Goal: Transaction & Acquisition: Purchase product/service

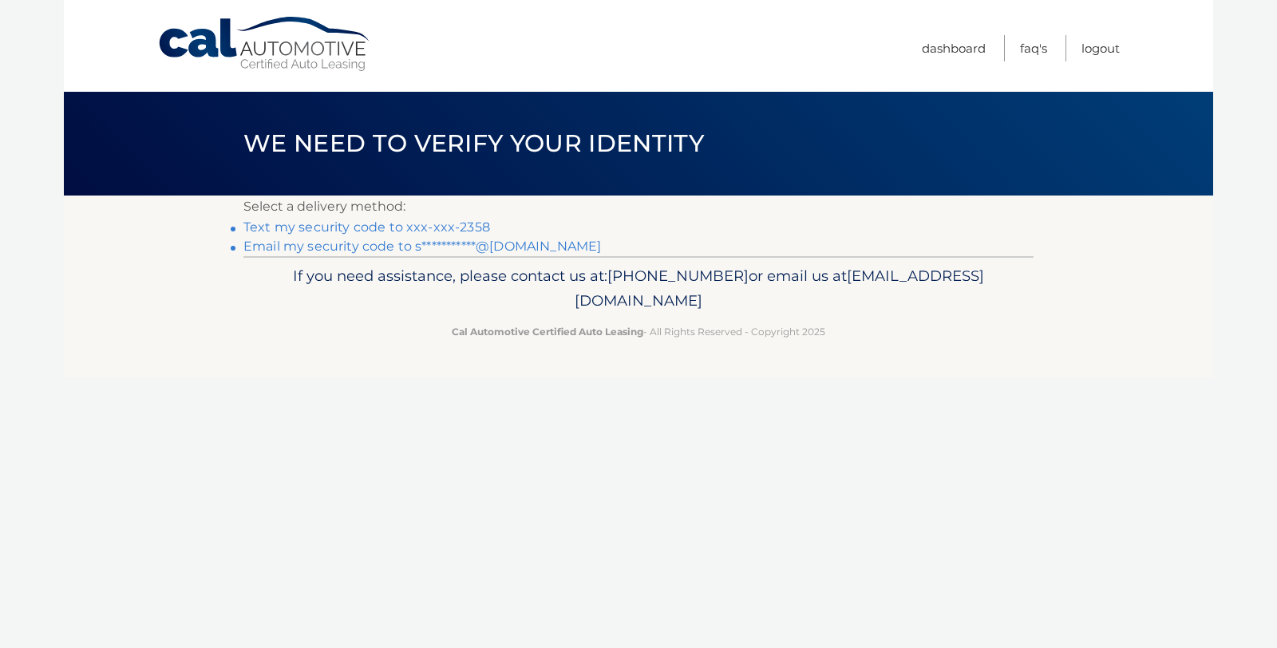
click at [375, 227] on link "Text my security code to xxx-xxx-2358" at bounding box center [366, 226] width 247 height 15
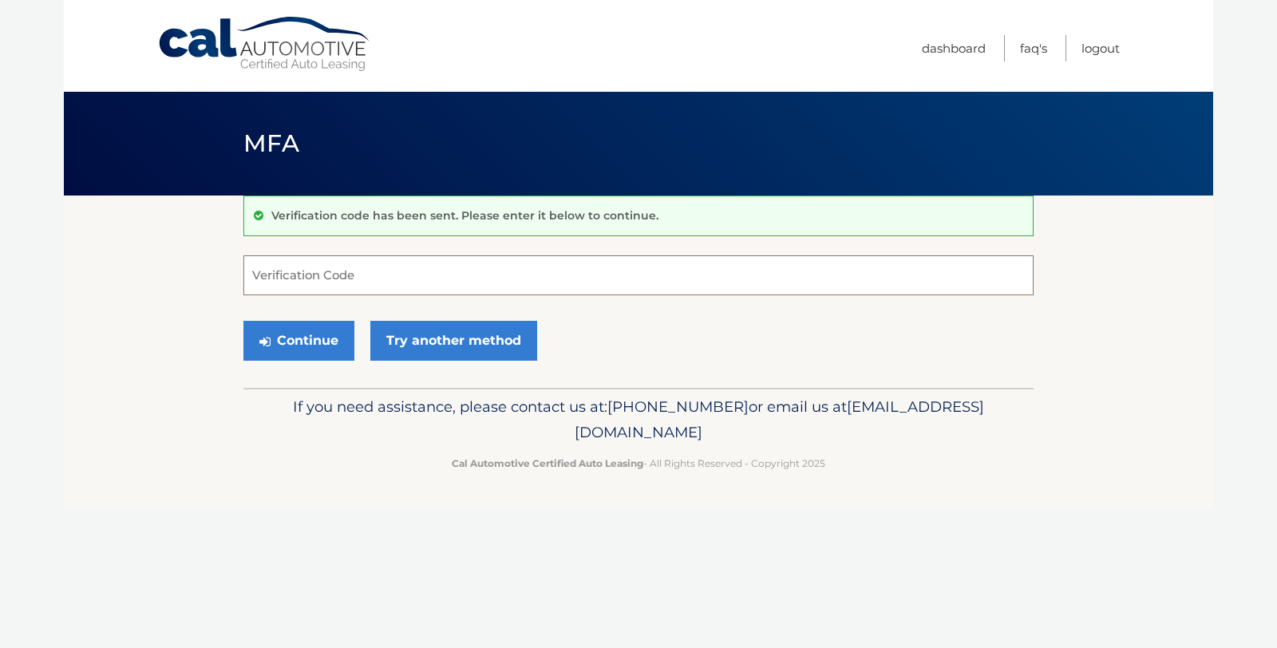
click at [286, 275] on input "Verification Code" at bounding box center [638, 275] width 790 height 40
type input "123255"
click at [243, 321] on button "Continue" at bounding box center [298, 341] width 111 height 40
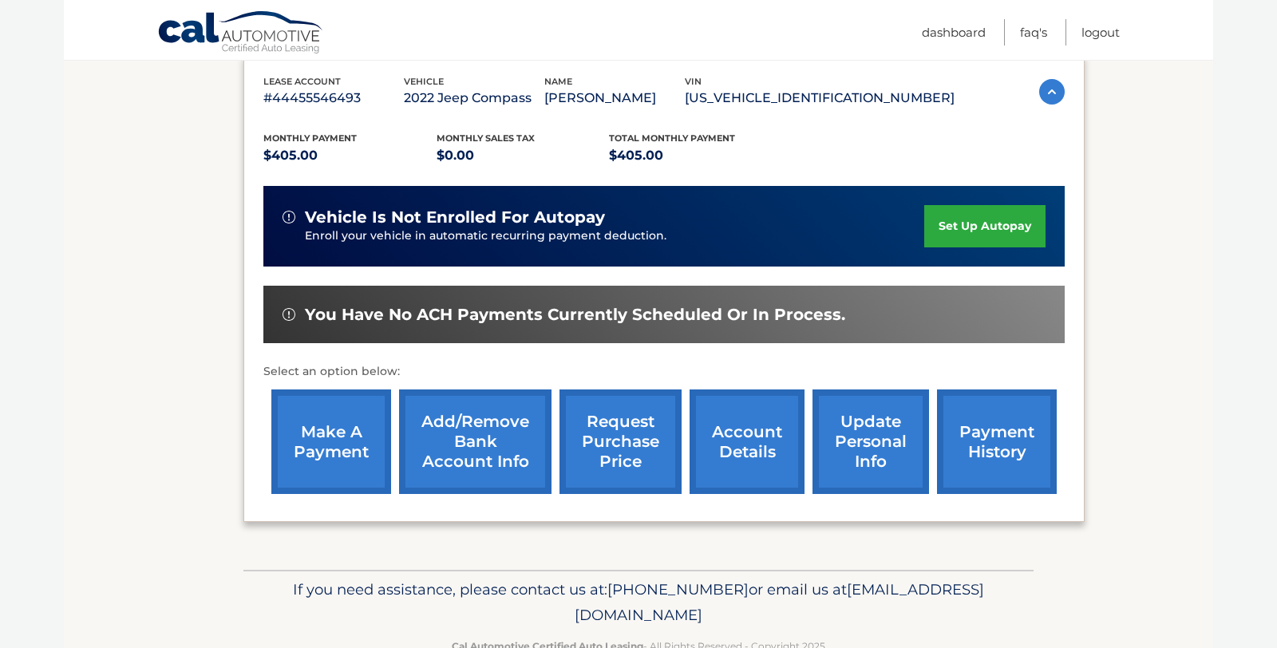
scroll to position [285, 0]
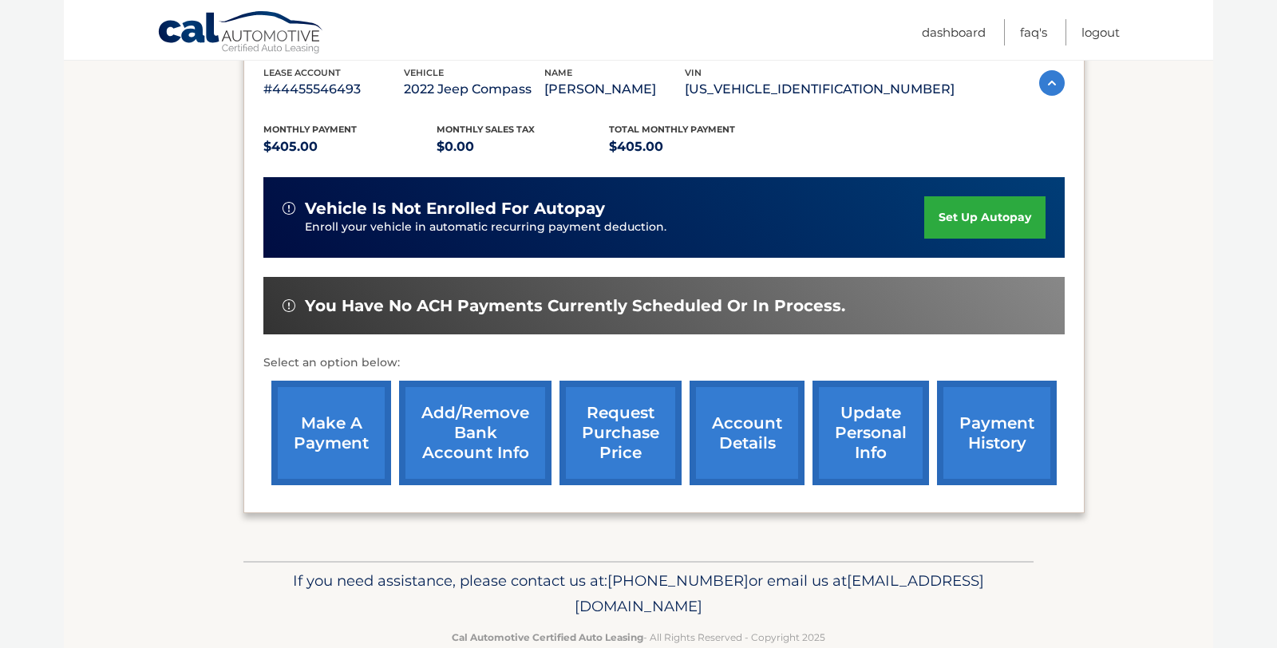
click at [319, 425] on link "make a payment" at bounding box center [331, 433] width 120 height 105
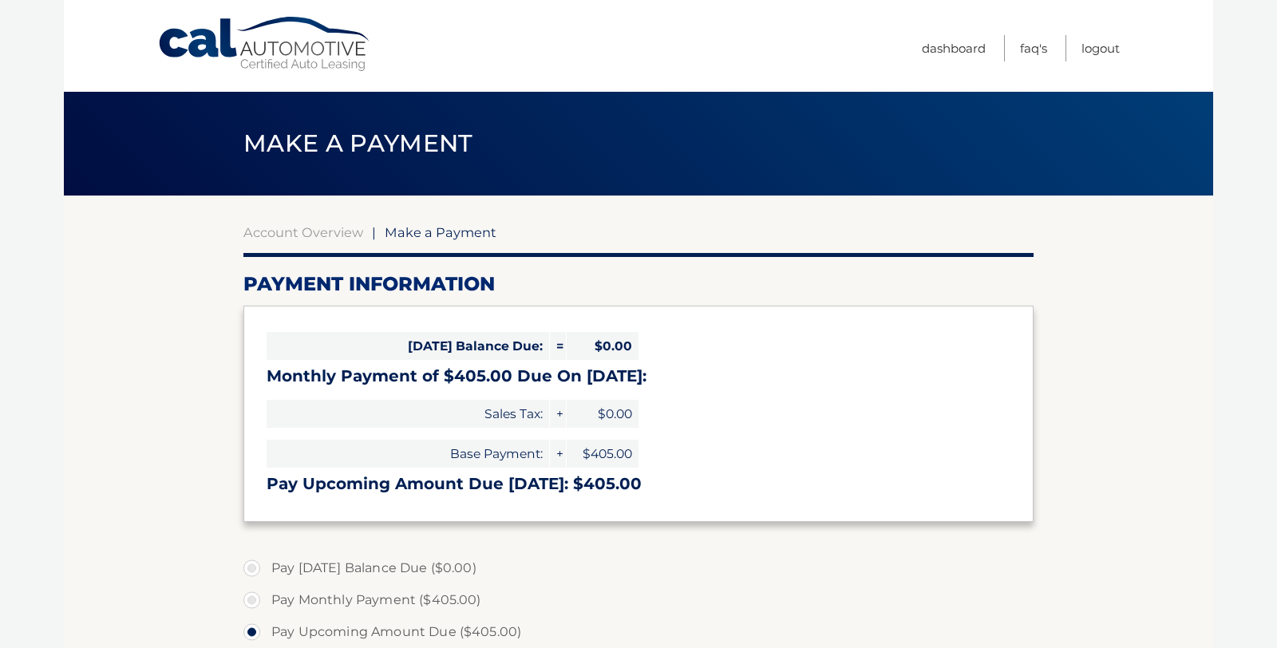
select select "NDY2ZWU3MGYtYTM5OC00NThjLWIxMmItMjllNTkyOWVmMzI5"
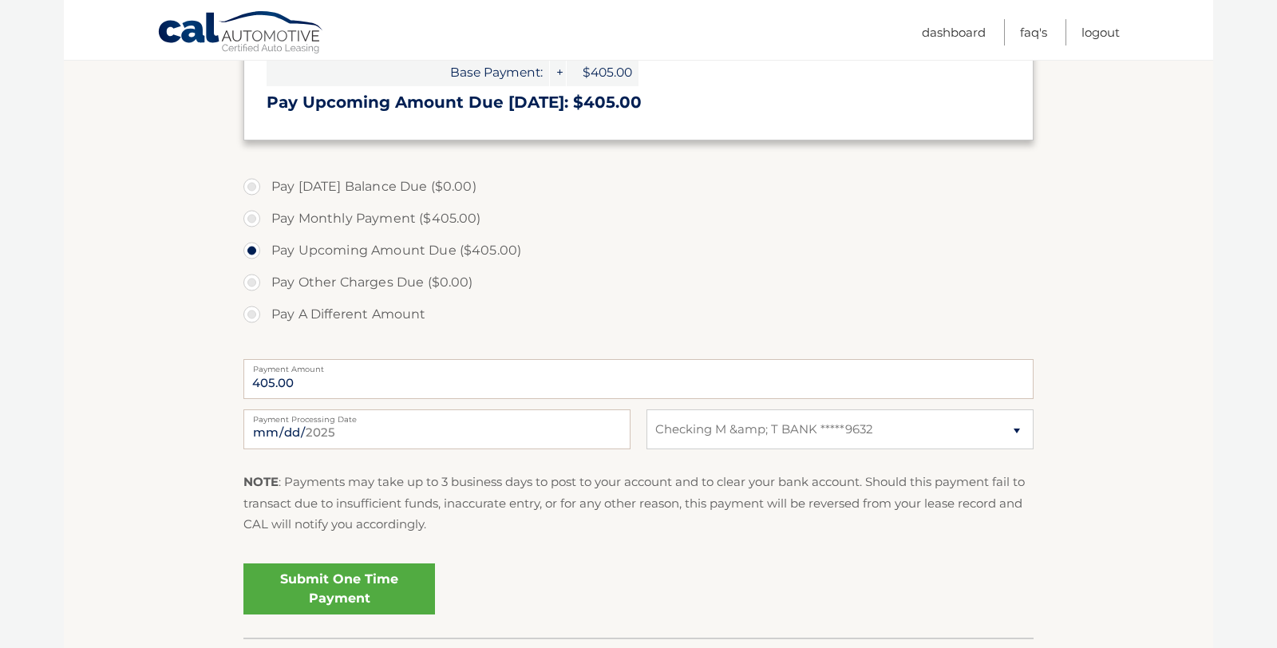
scroll to position [391, 0]
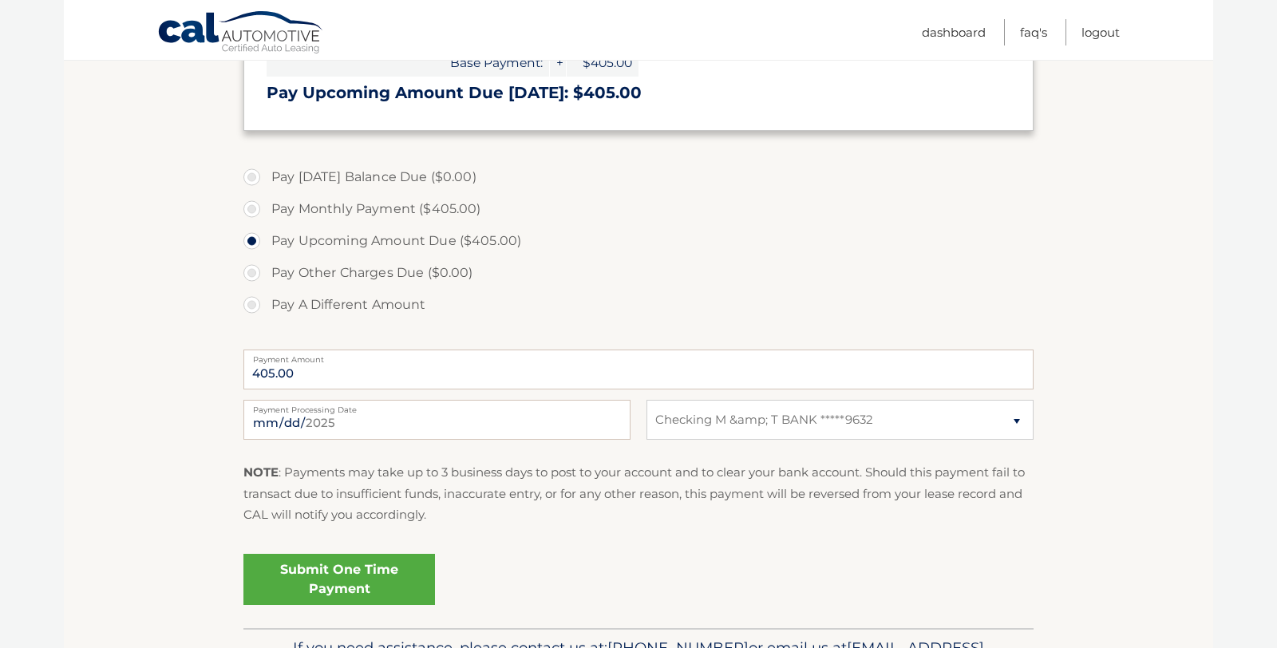
click at [349, 575] on link "Submit One Time Payment" at bounding box center [339, 579] width 192 height 51
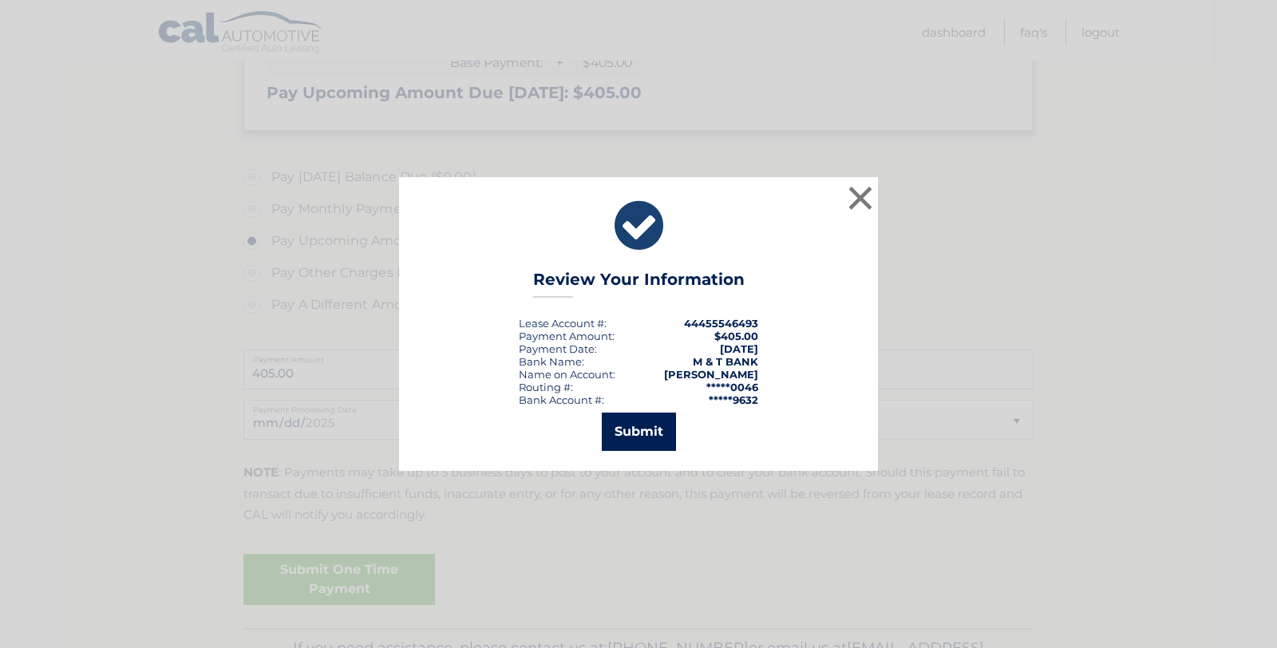
click at [642, 429] on button "Submit" at bounding box center [639, 432] width 74 height 38
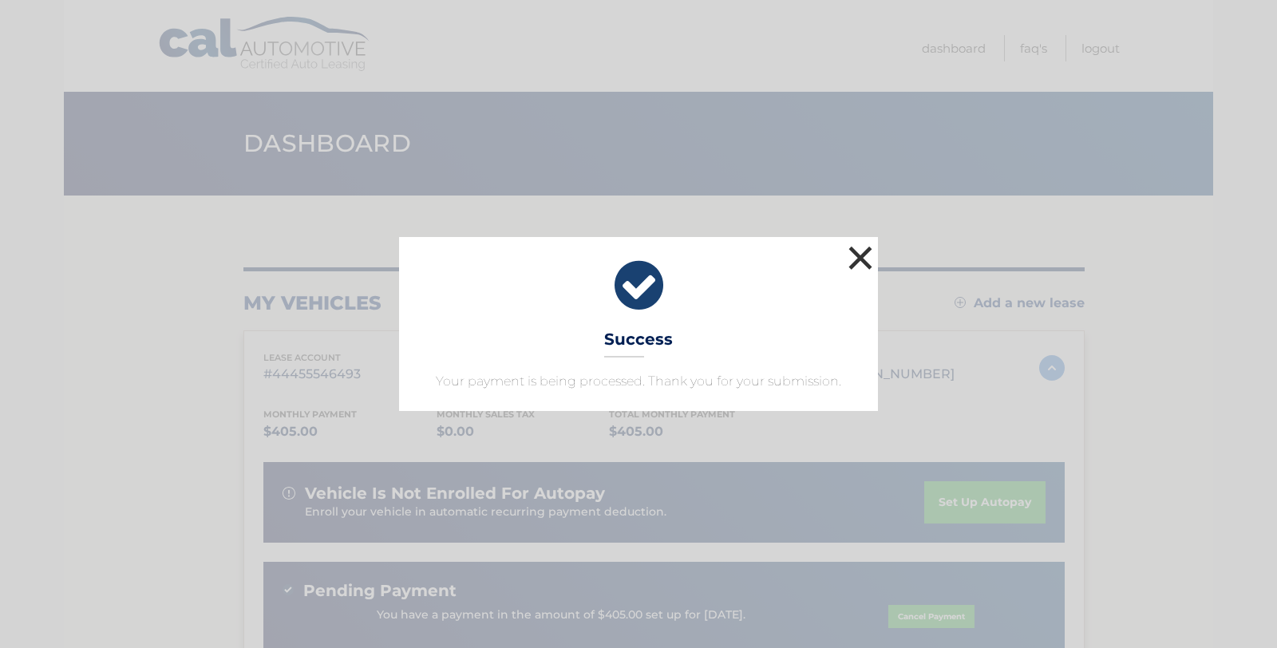
click at [856, 253] on button "×" at bounding box center [860, 258] width 32 height 32
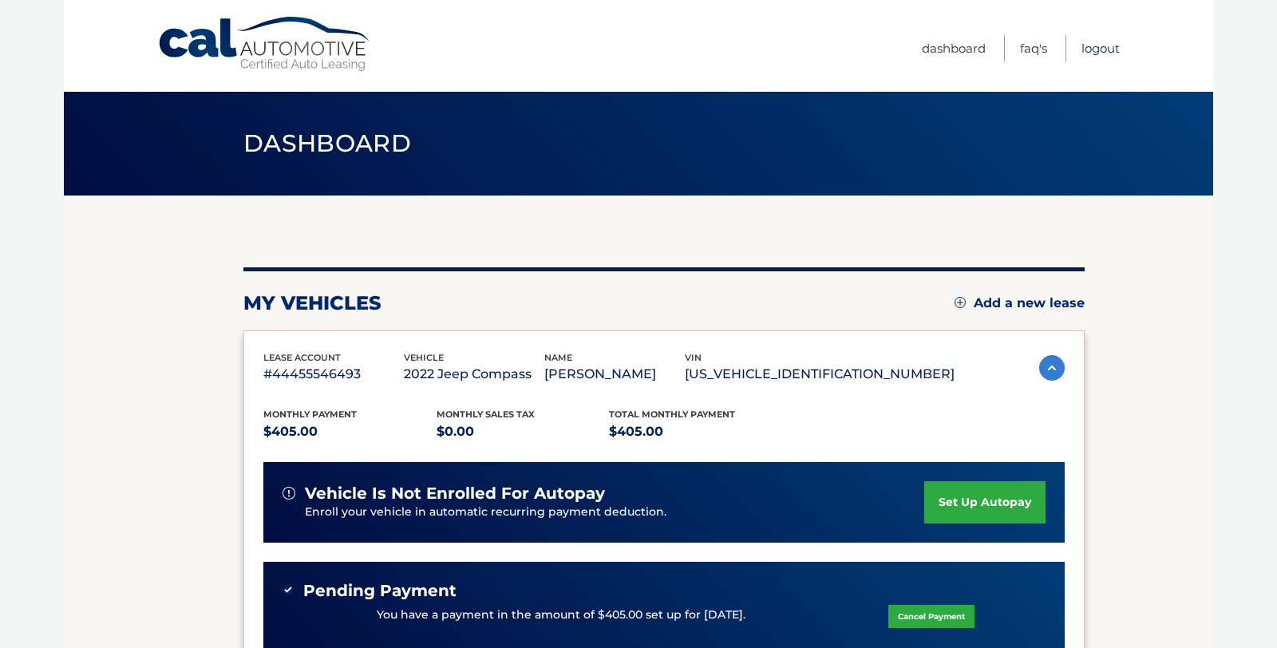
click at [1096, 51] on link "Logout" at bounding box center [1101, 48] width 38 height 26
